Goal: Task Accomplishment & Management: Manage account settings

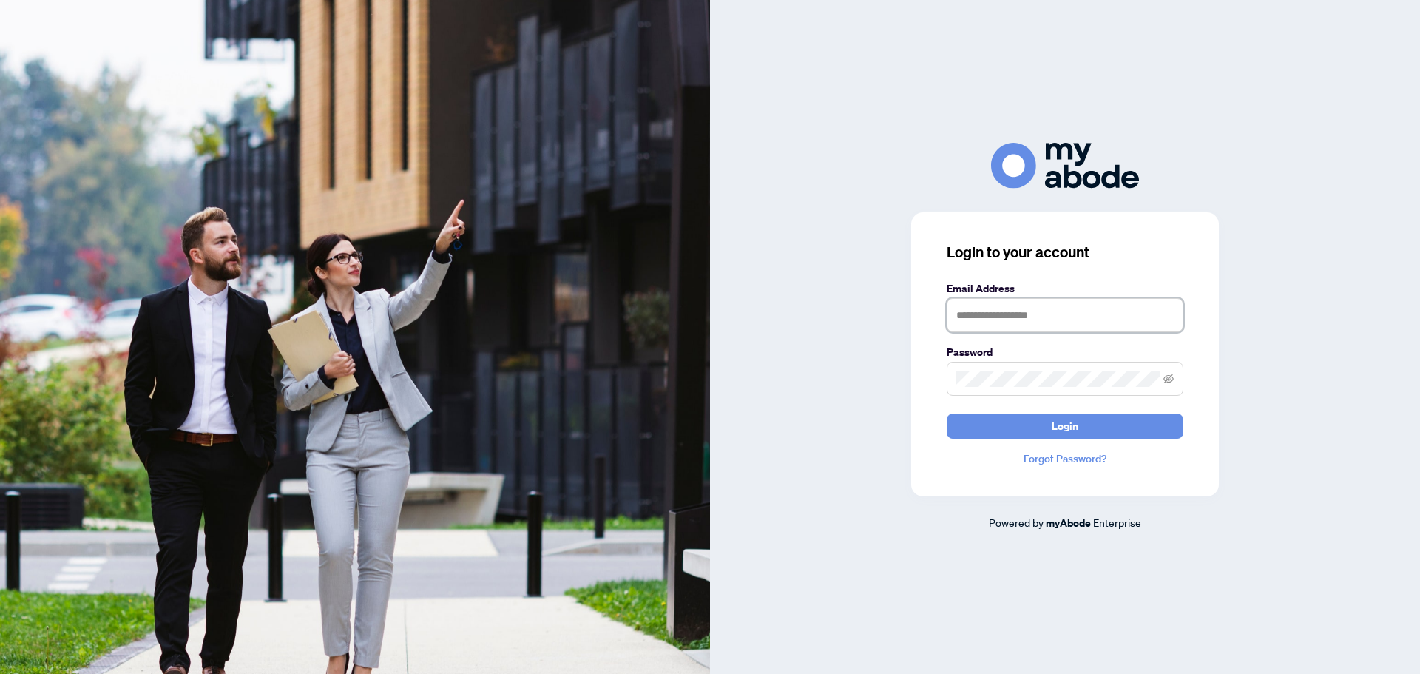
click at [1011, 313] on input "text" at bounding box center [1065, 315] width 237 height 34
type input "**********"
click at [947, 413] on button "Login" at bounding box center [1065, 425] width 237 height 25
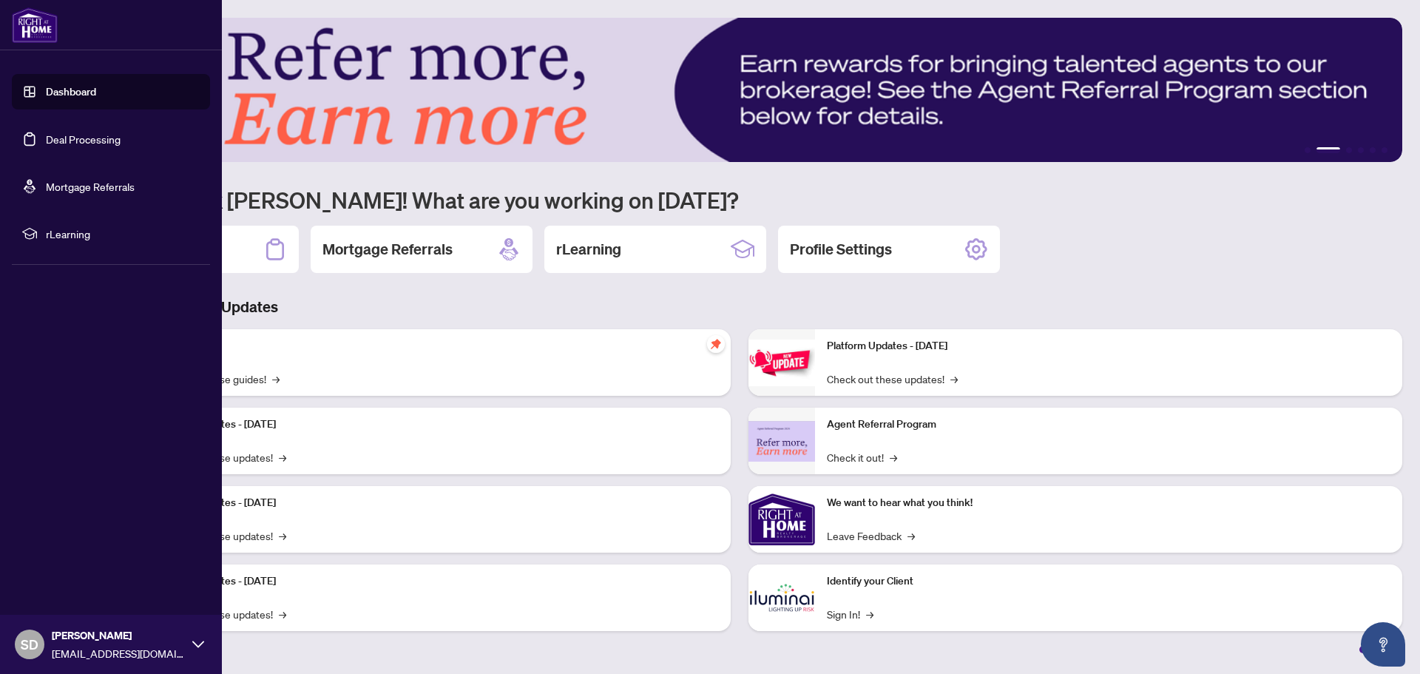
click at [83, 132] on link "Deal Processing" at bounding box center [83, 138] width 75 height 13
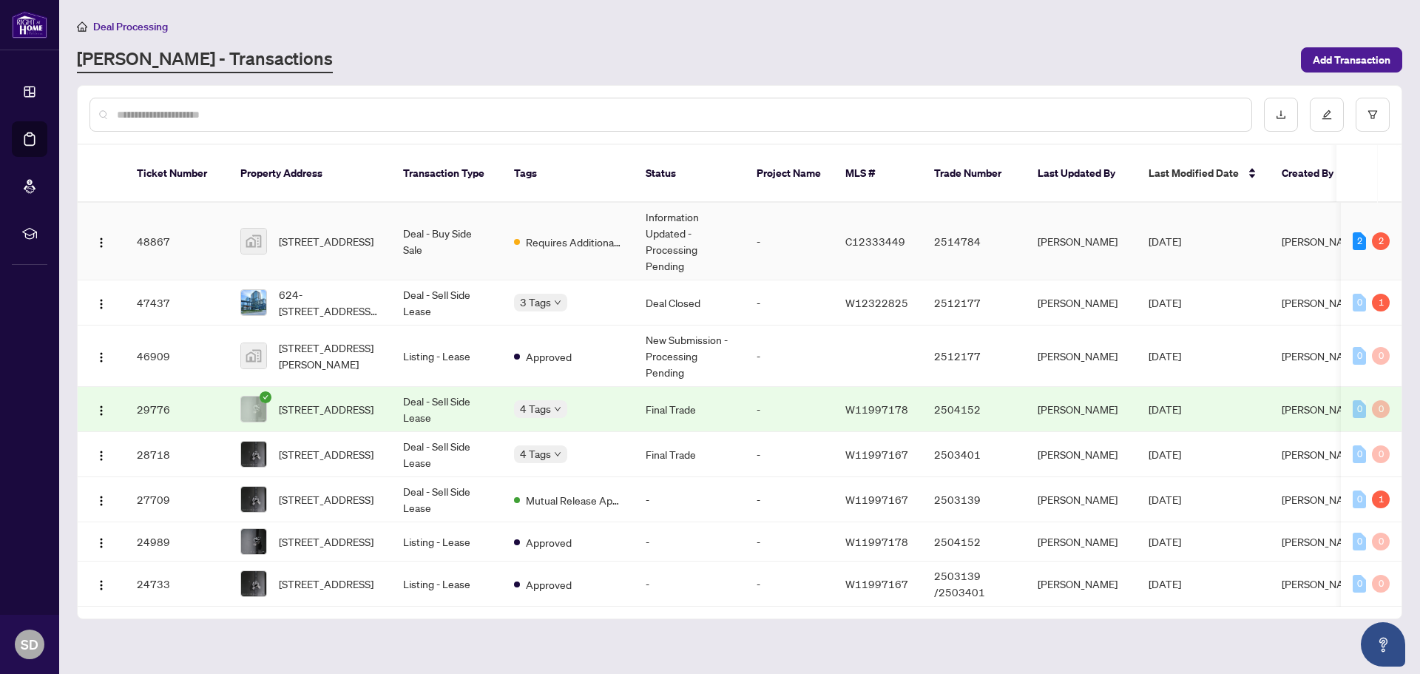
click at [584, 203] on td "Requires Additional Docs" at bounding box center [568, 242] width 132 height 78
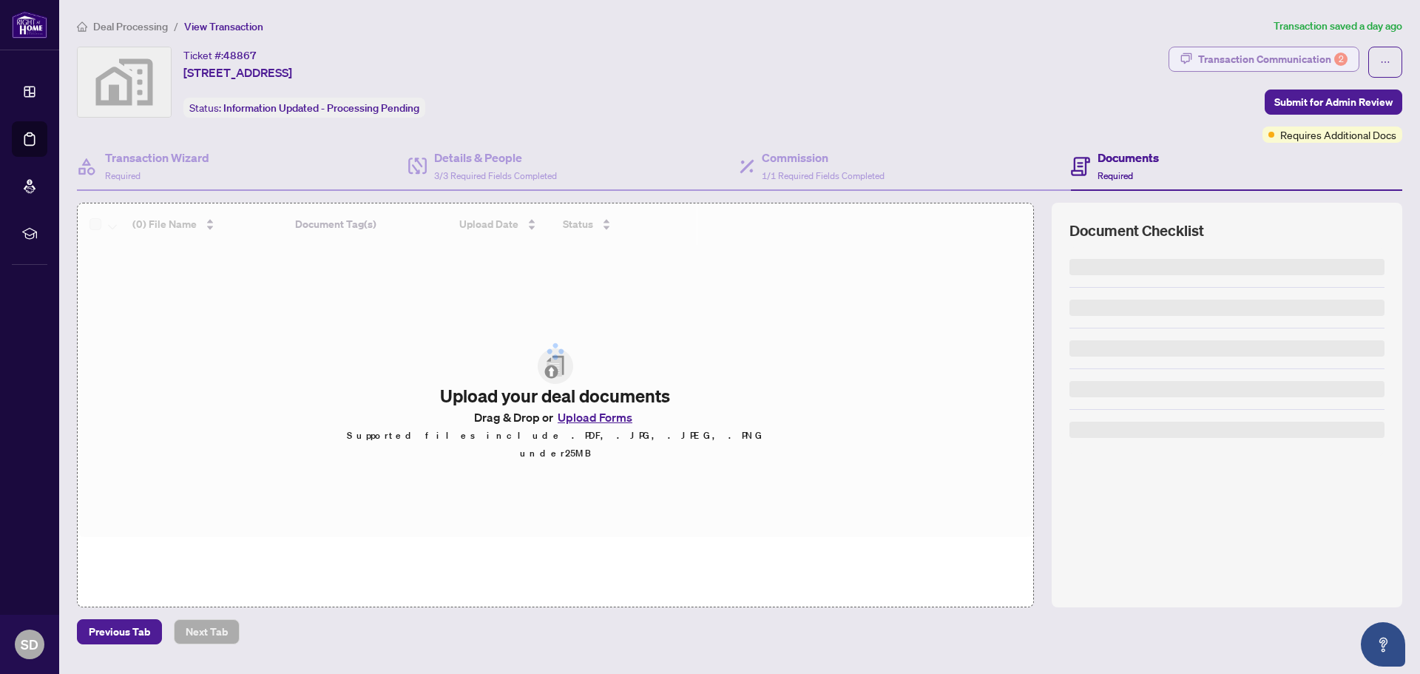
click at [1263, 61] on div "Transaction Communication 2" at bounding box center [1272, 59] width 149 height 24
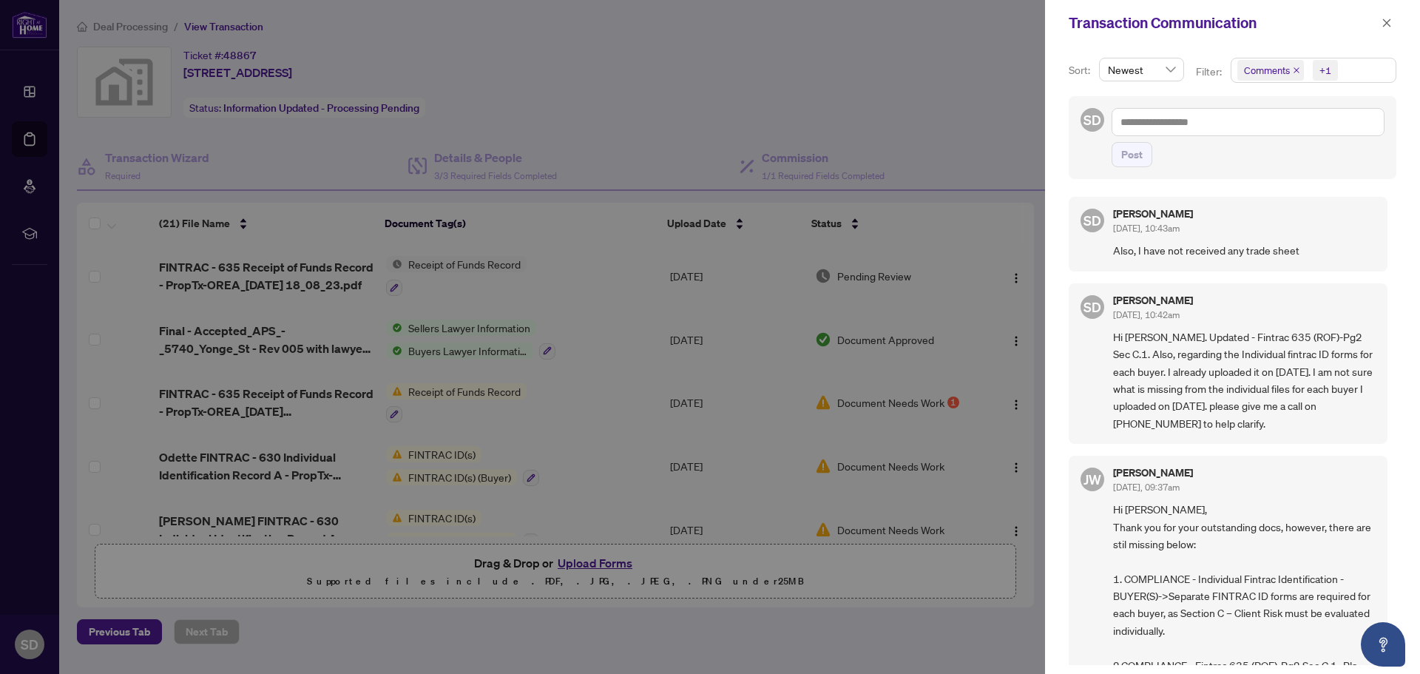
drag, startPoint x: 1189, startPoint y: 479, endPoint x: 1133, endPoint y: 476, distance: 56.3
click at [1133, 476] on div "[PERSON_NAME] [DATE], 09:37am" at bounding box center [1153, 480] width 80 height 27
click at [1227, 493] on div "[PERSON_NAME] [DATE], 09:37am" at bounding box center [1244, 480] width 263 height 27
drag, startPoint x: 1201, startPoint y: 471, endPoint x: 1115, endPoint y: 470, distance: 85.1
click at [1115, 470] on h5 "[PERSON_NAME]" at bounding box center [1153, 472] width 80 height 10
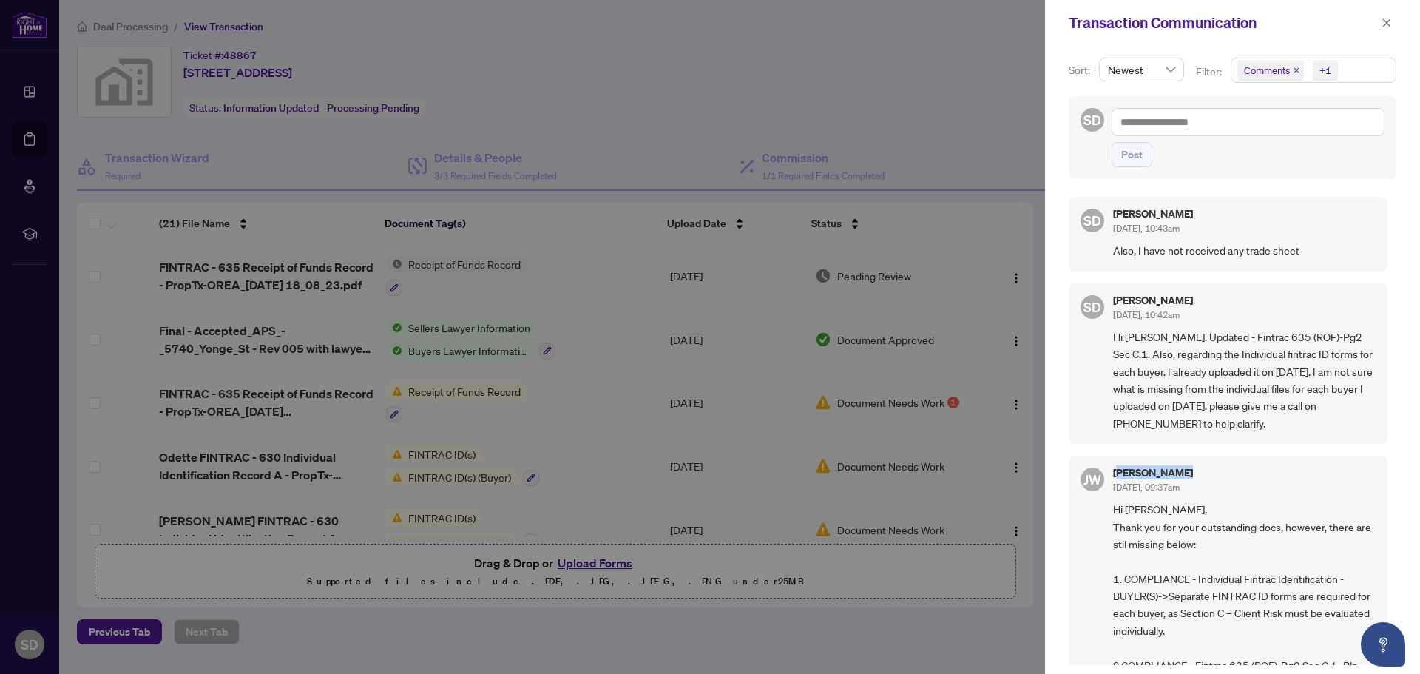
copy h5 "[PERSON_NAME]"
click at [1381, 24] on button "button" at bounding box center [1386, 23] width 19 height 18
